Goal: Information Seeking & Learning: Learn about a topic

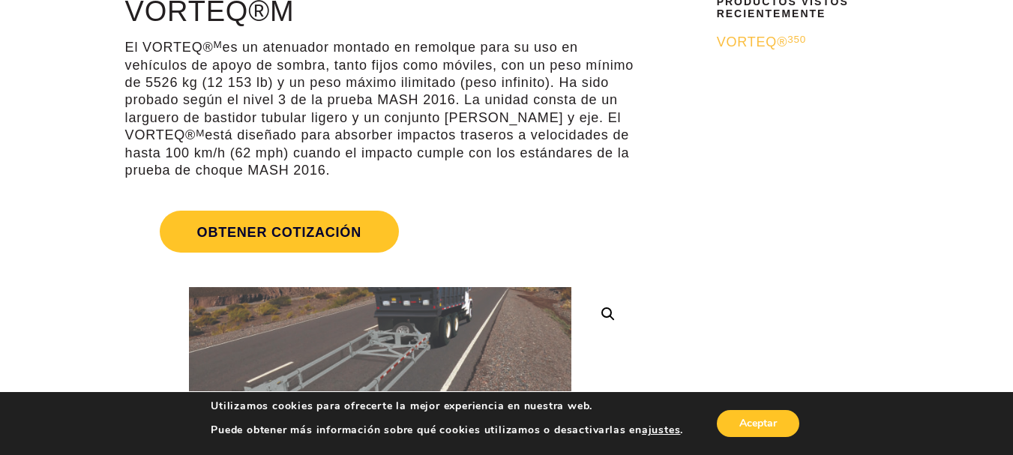
scroll to position [166, 0]
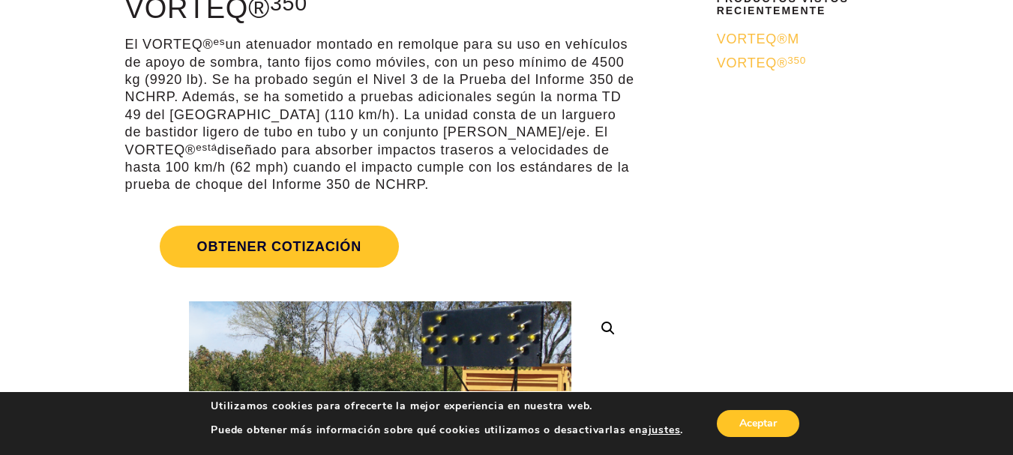
scroll to position [162, 0]
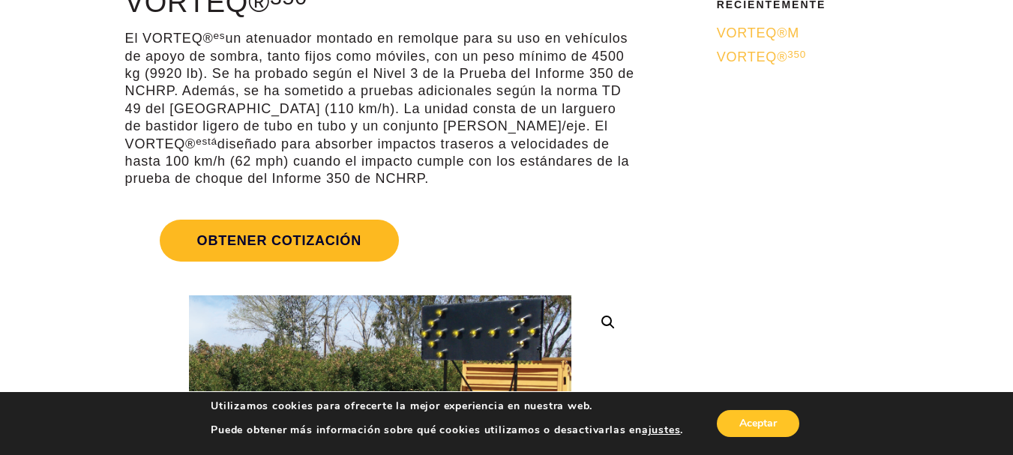
click at [306, 240] on font "Obtener cotización" at bounding box center [279, 241] width 164 height 15
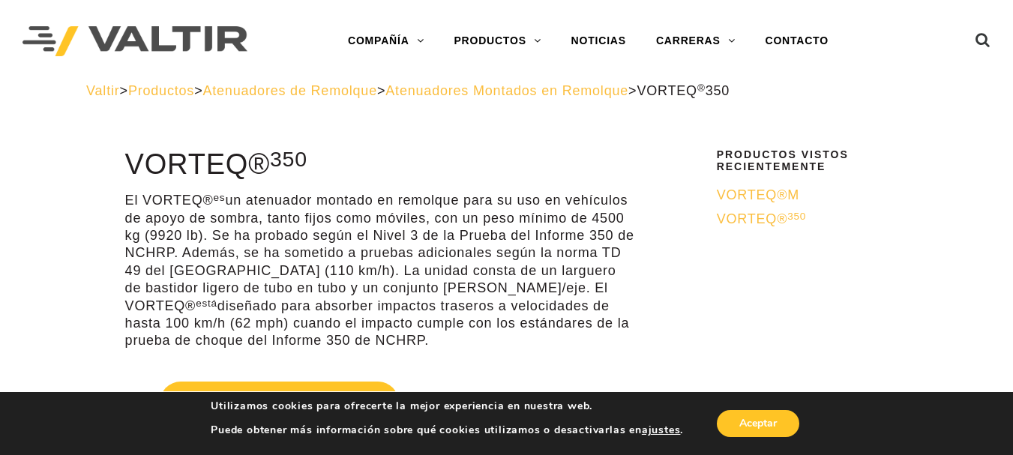
click at [758, 191] on font "VORTEQ®" at bounding box center [752, 195] width 71 height 15
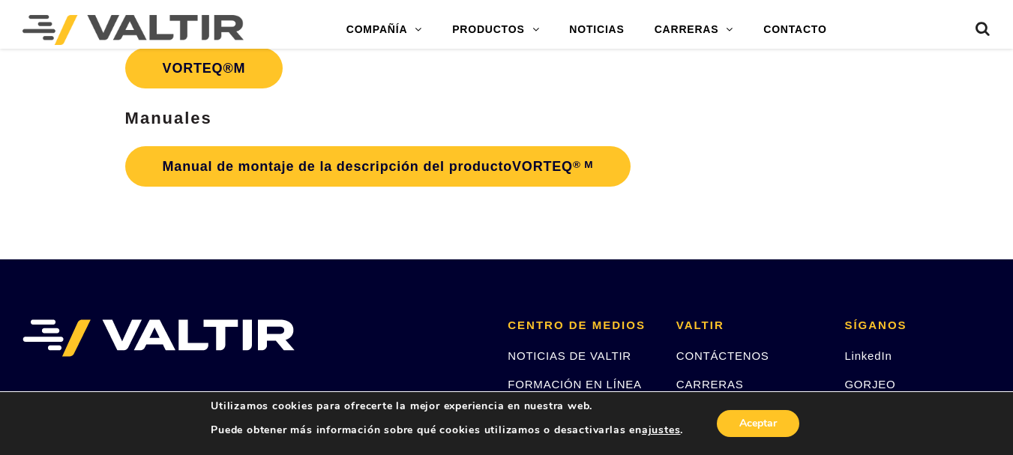
scroll to position [2938, 0]
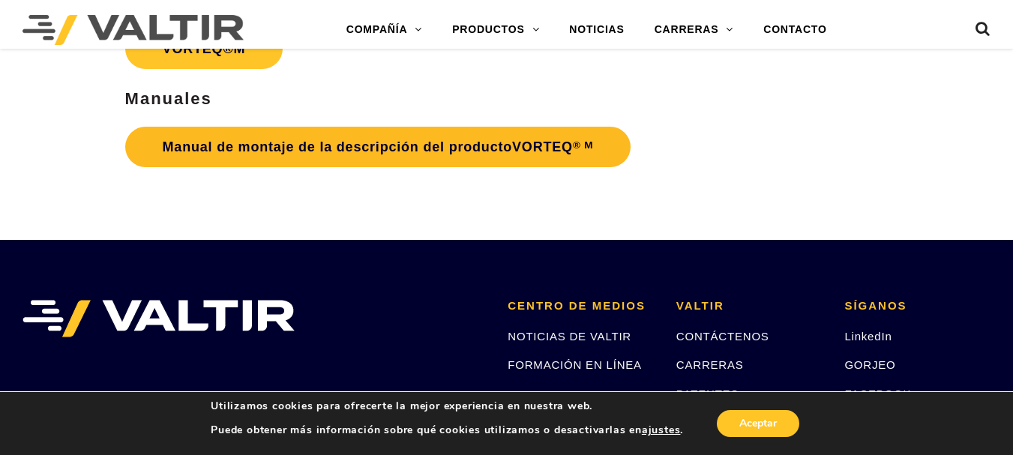
click at [394, 140] on font "Manual de montaje de la descripción del producto" at bounding box center [338, 147] width 350 height 15
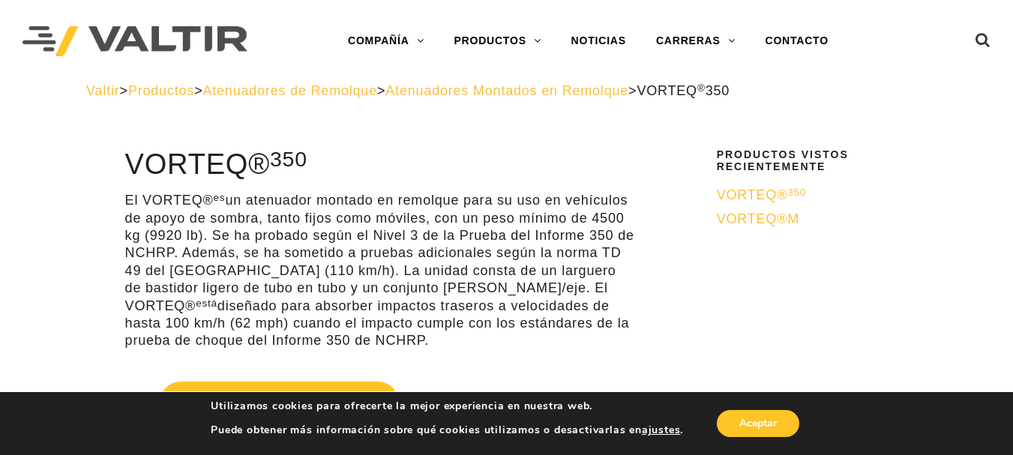
scroll to position [48, 0]
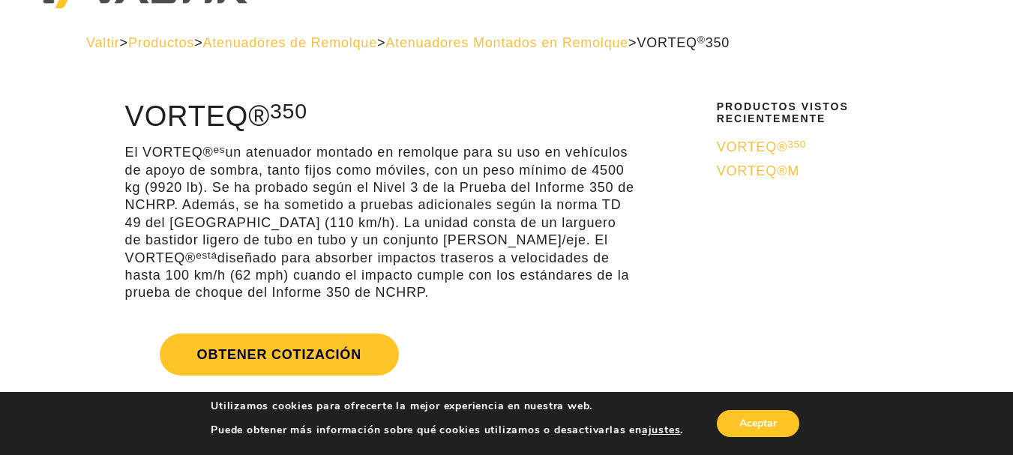
click at [769, 172] on font "VORTEQ®" at bounding box center [752, 171] width 71 height 15
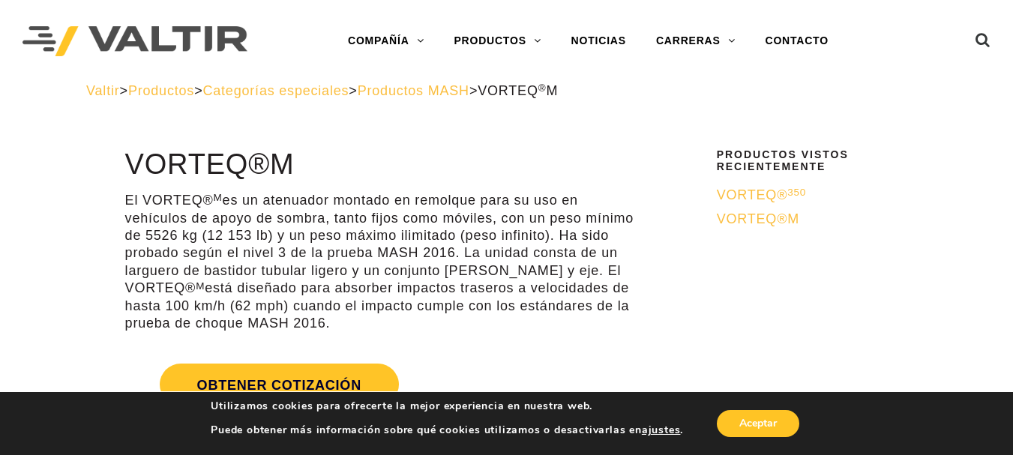
click at [782, 194] on font "VORTEQ®" at bounding box center [752, 195] width 71 height 15
